Goal: Find specific page/section: Find specific page/section

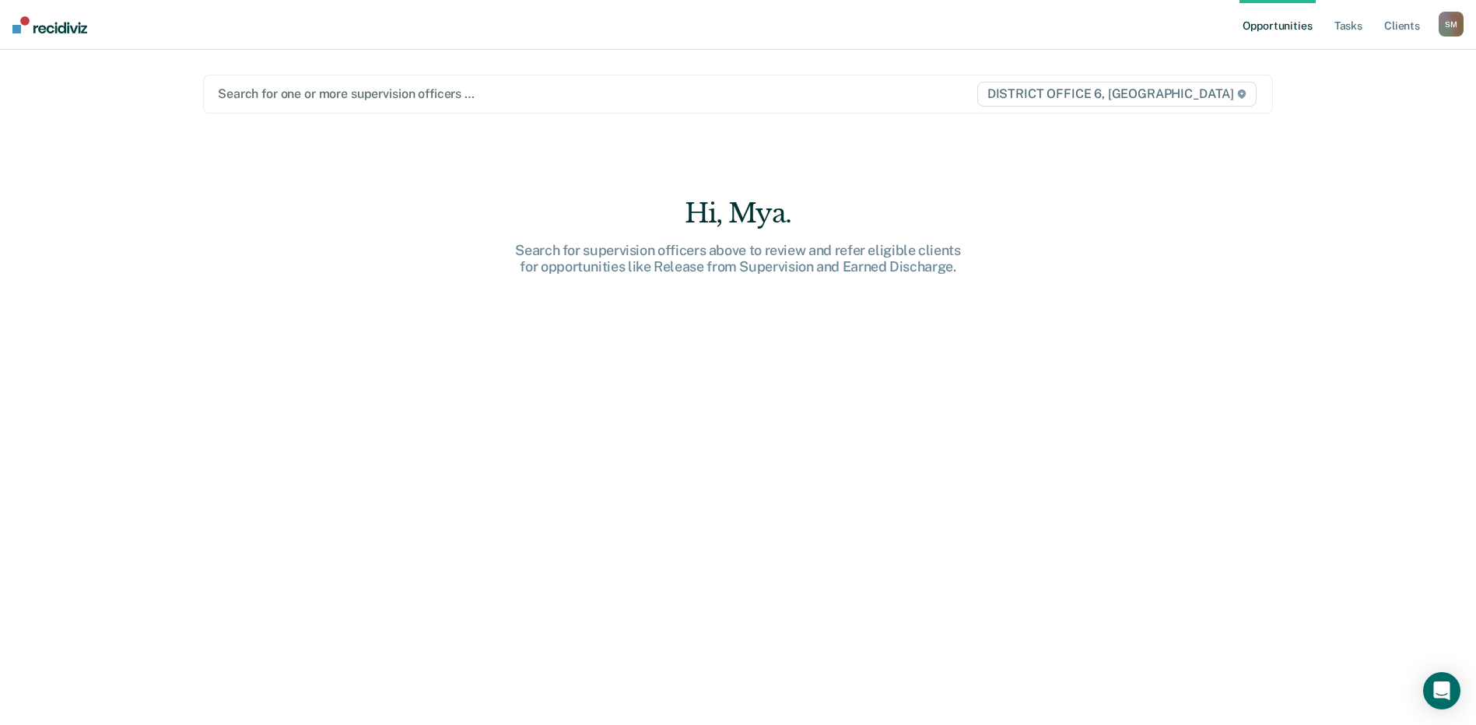
click at [317, 97] on div at bounding box center [581, 94] width 727 height 18
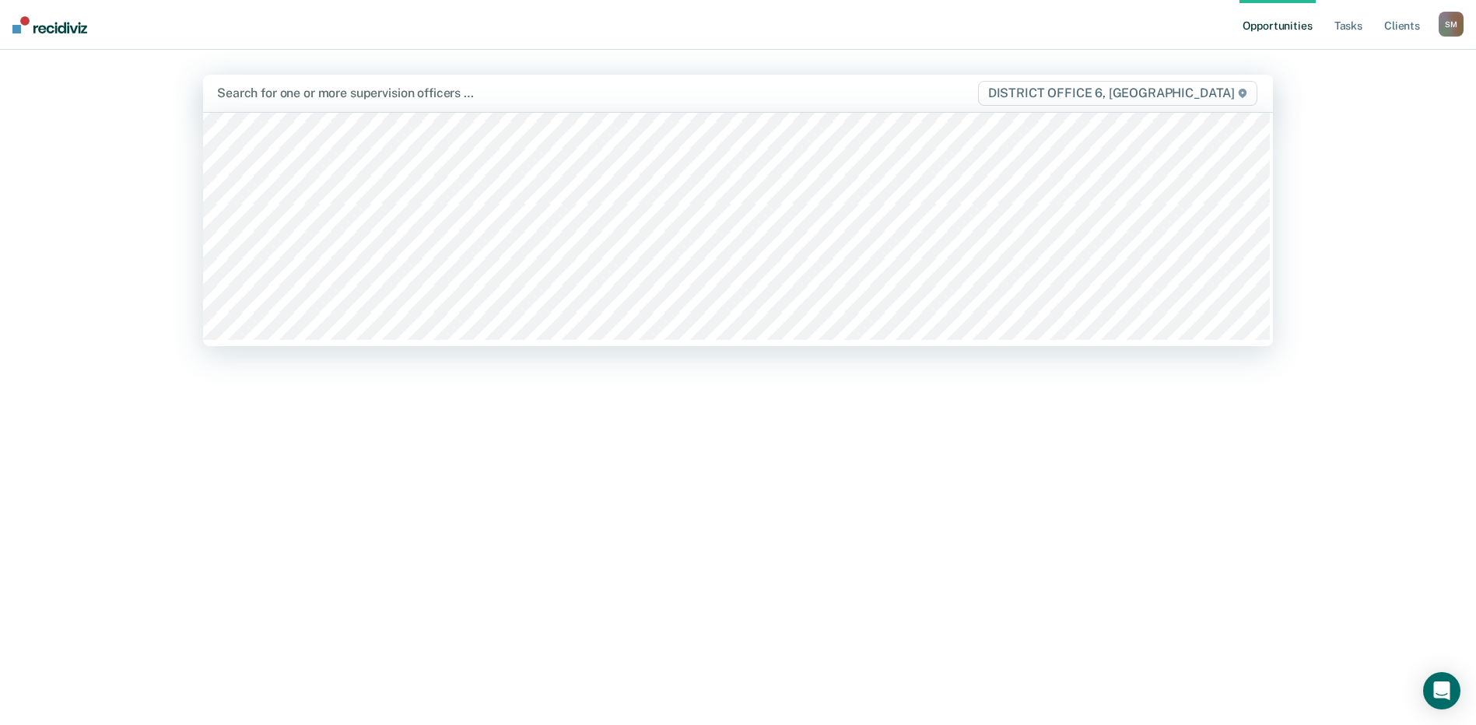
scroll to position [121, 0]
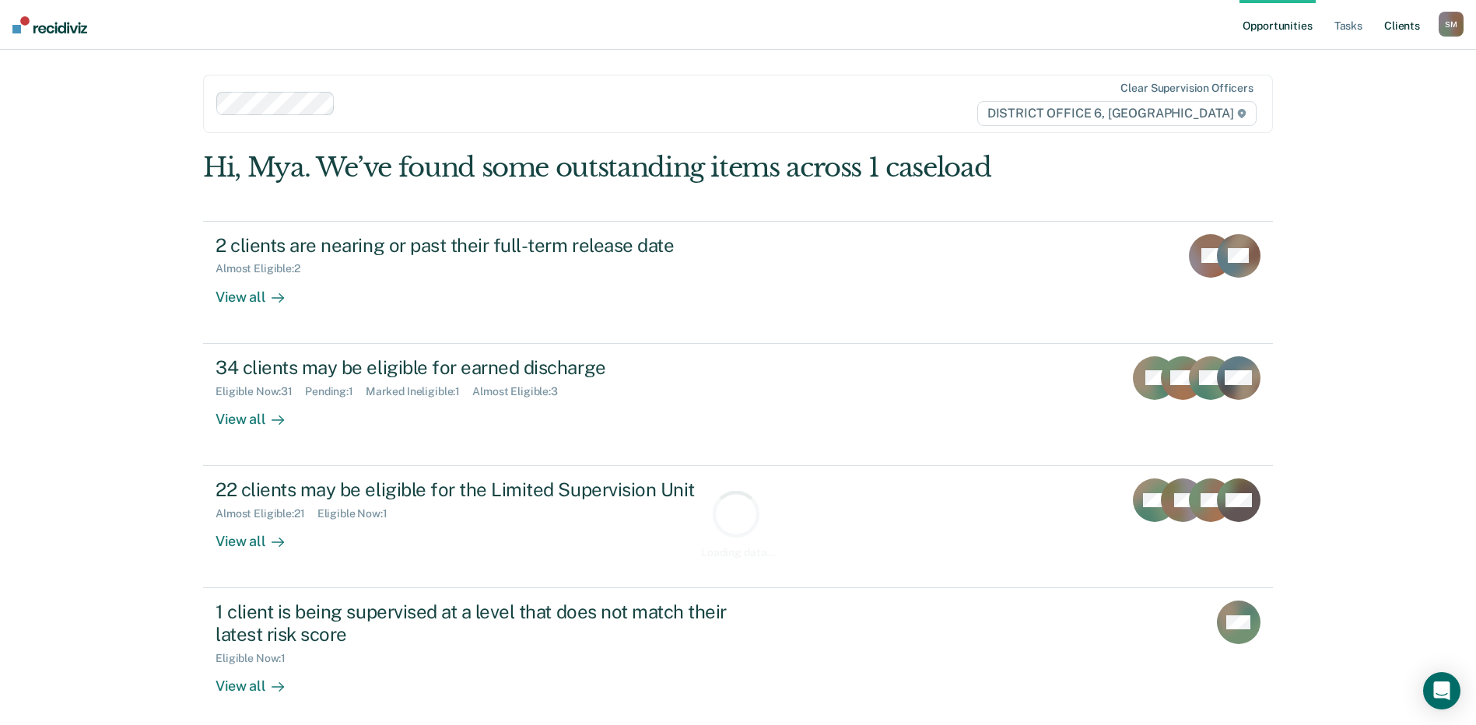
click at [1411, 32] on link "Client s" at bounding box center [1402, 25] width 42 height 50
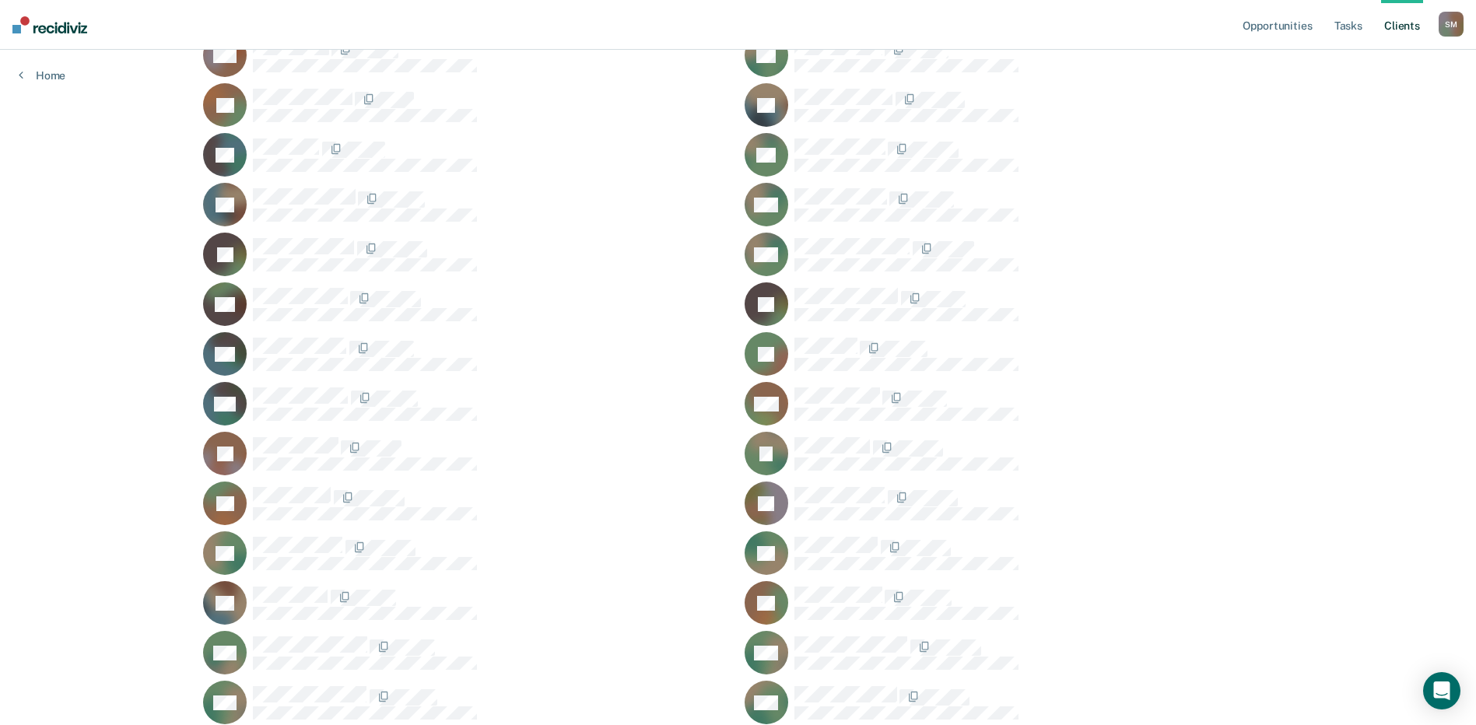
scroll to position [903, 0]
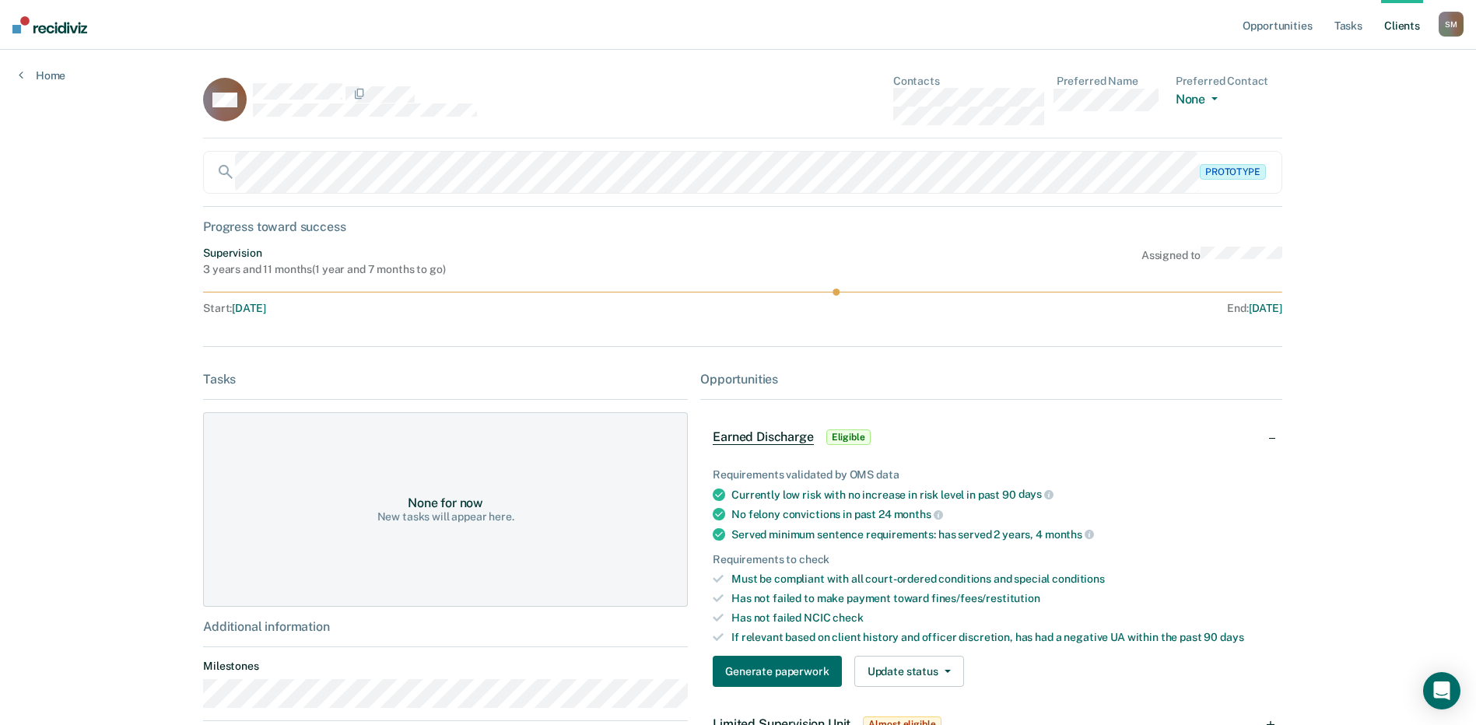
click at [1343, 377] on div "Opportunities Tasks Client s [PERSON_NAME] [PERSON_NAME] Profile How it works L…" at bounding box center [738, 505] width 1476 height 1011
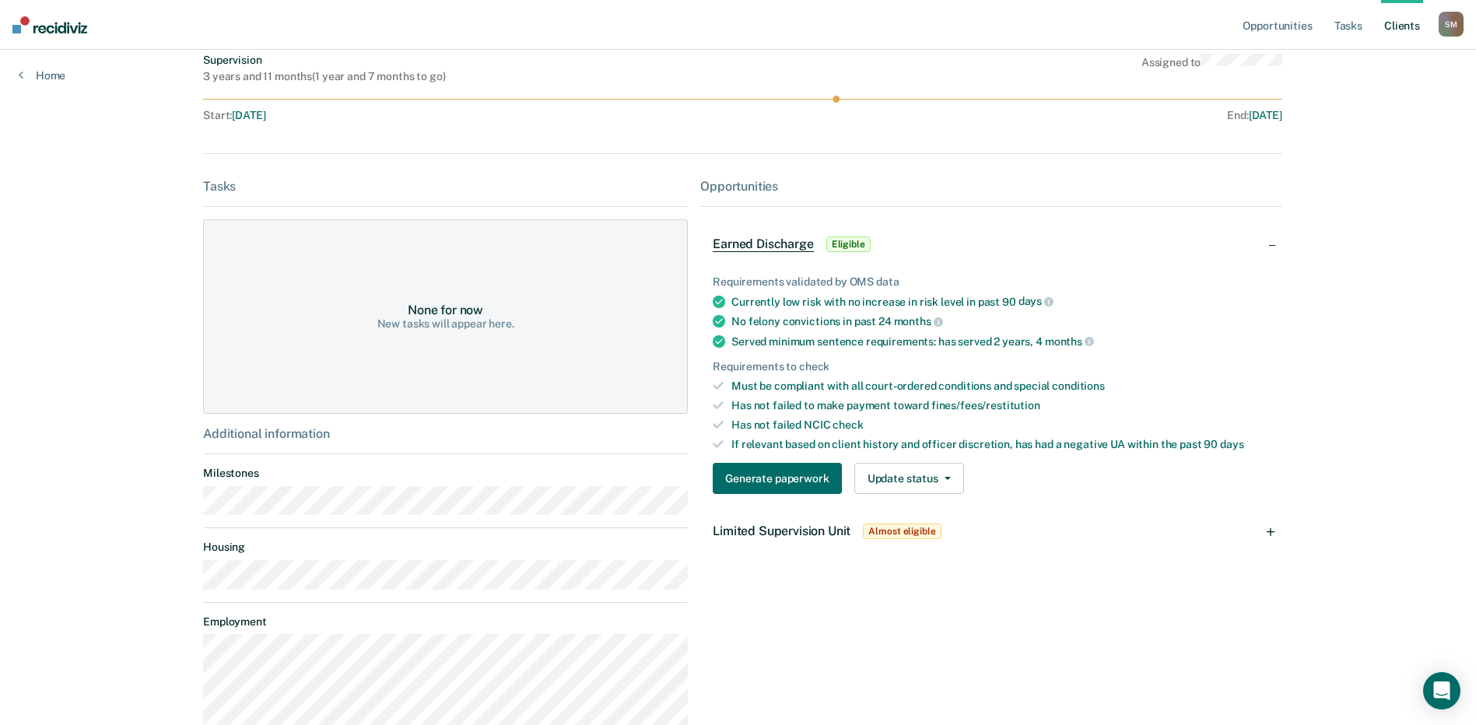
scroll to position [286, 0]
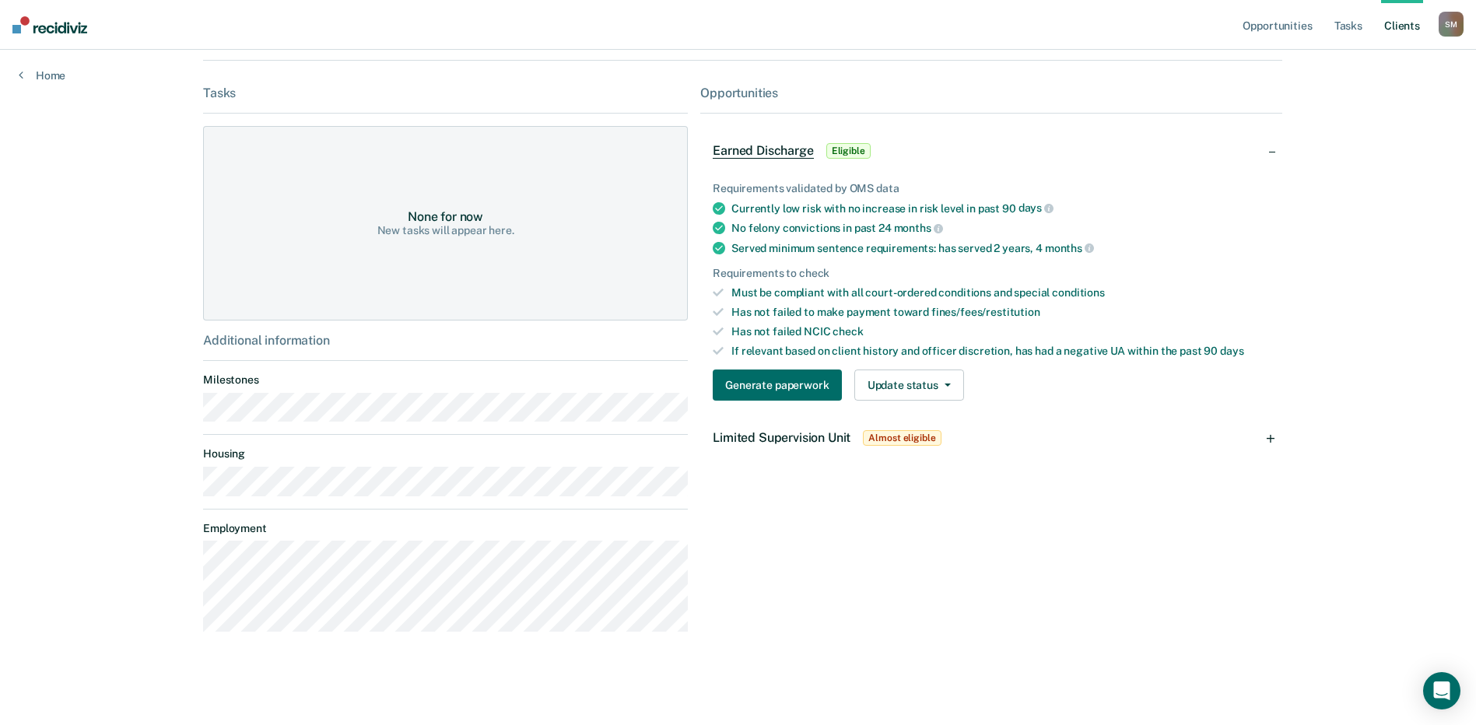
click at [974, 559] on div "Opportunities Earned Discharge Eligible Requirements validated by OMS data Curr…" at bounding box center [991, 365] width 582 height 559
click at [975, 560] on div "Opportunities Earned Discharge Eligible Requirements validated by OMS data Curr…" at bounding box center [991, 365] width 582 height 559
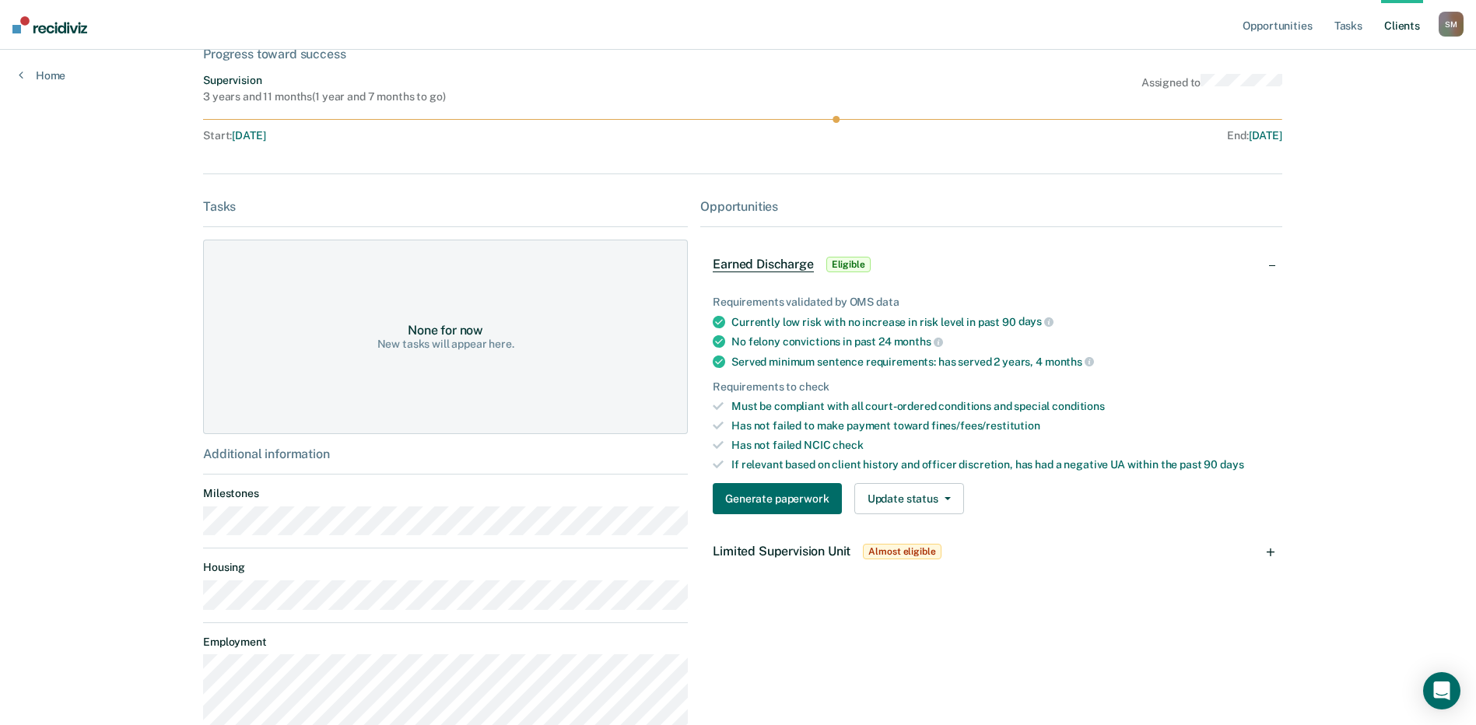
scroll to position [0, 0]
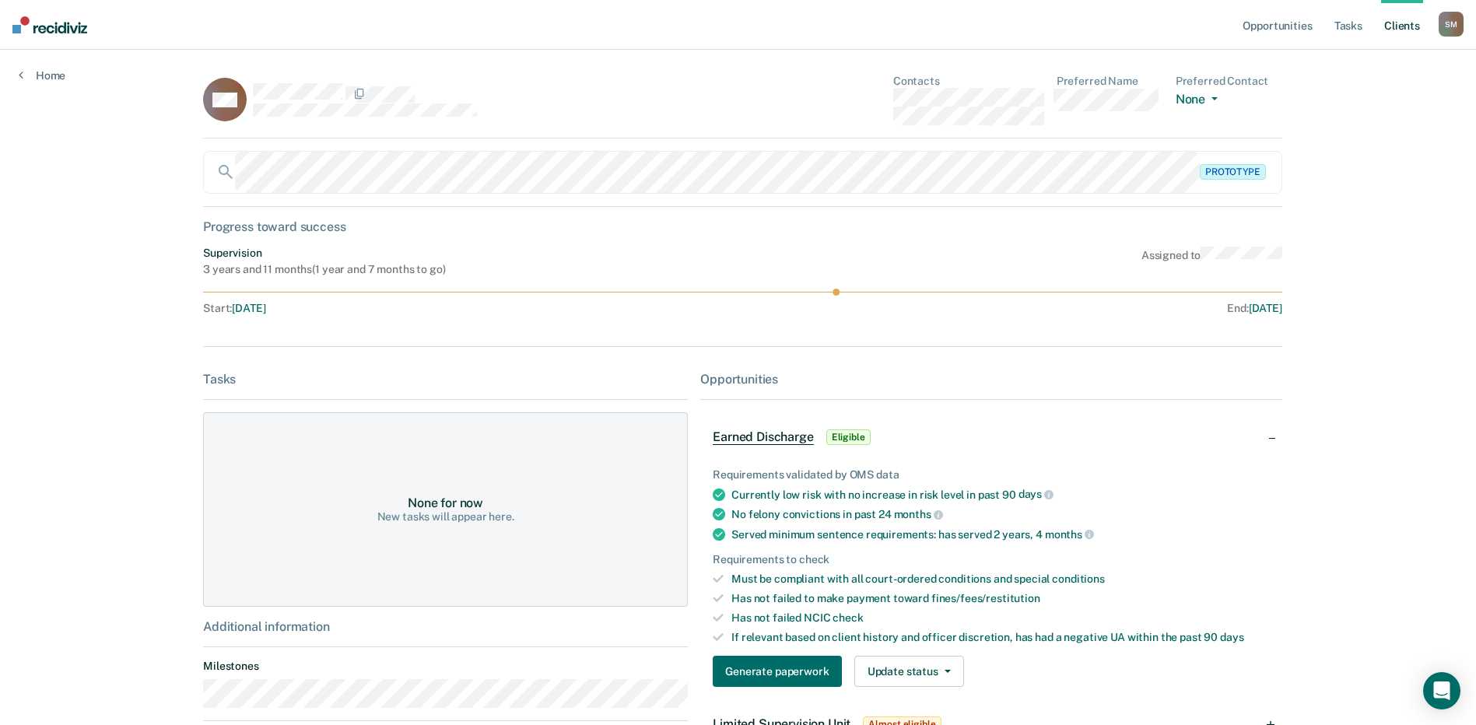
click at [96, 275] on div "Opportunities Tasks Client s [PERSON_NAME] [PERSON_NAME] Profile How it works L…" at bounding box center [738, 505] width 1476 height 1011
click at [37, 86] on div "Opportunities Tasks Client s [PERSON_NAME] [PERSON_NAME] Profile How it works L…" at bounding box center [738, 505] width 1476 height 1011
click at [24, 75] on link "Home" at bounding box center [42, 75] width 47 height 14
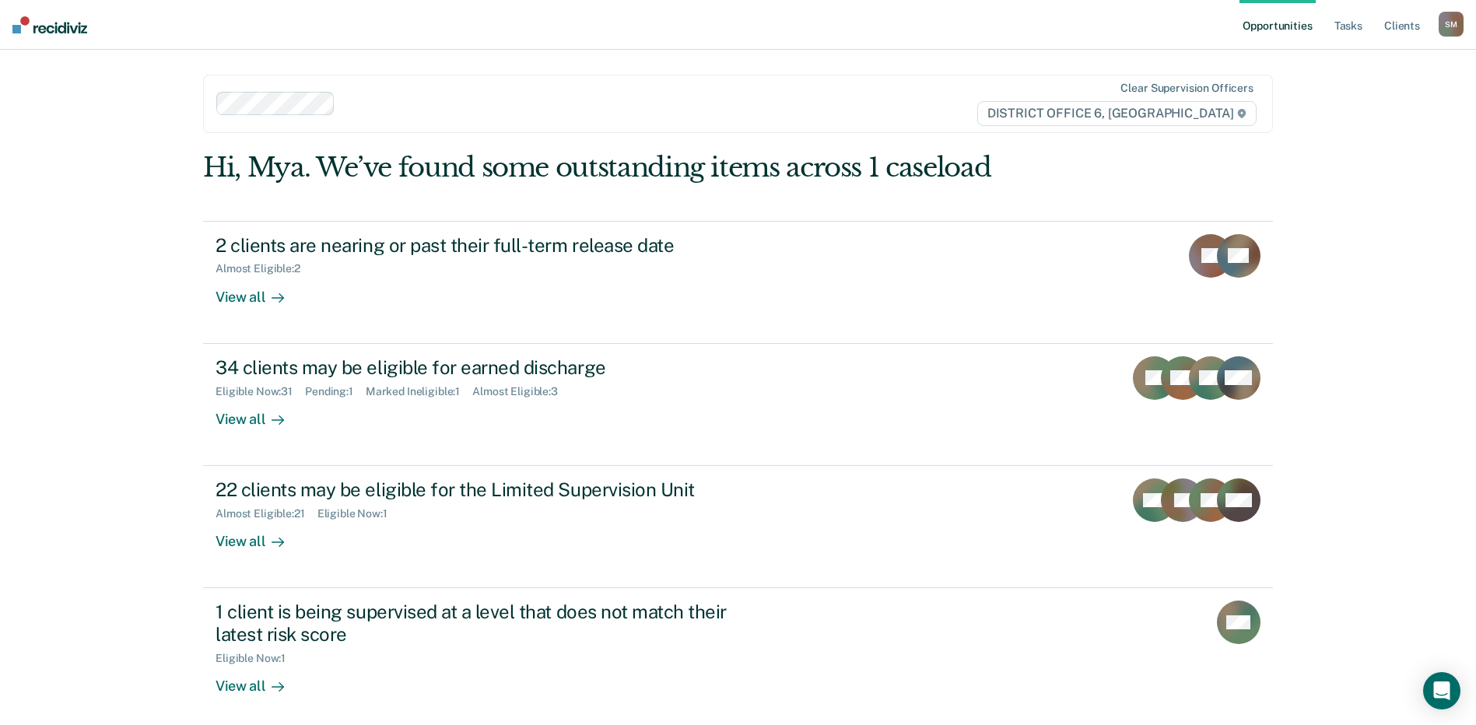
click at [1357, 259] on div "Opportunities Tasks Client s [PERSON_NAME] [PERSON_NAME] Profile How it works L…" at bounding box center [738, 458] width 1476 height 917
